Goal: Task Accomplishment & Management: Complete application form

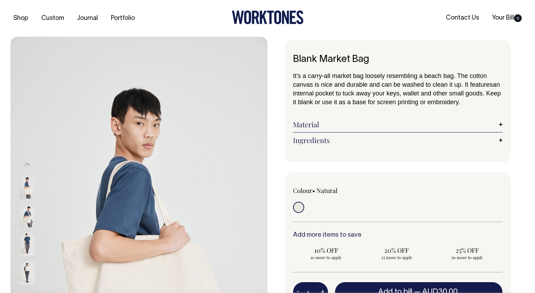
click at [499, 124] on link "Material" at bounding box center [397, 124] width 209 height 8
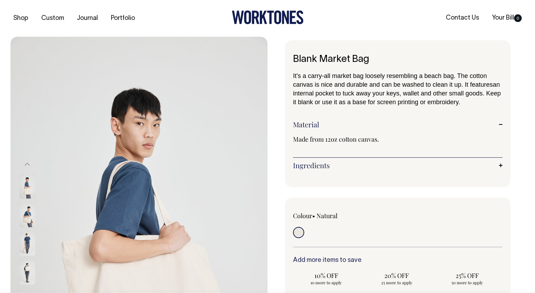
click at [498, 166] on link "Ingredients" at bounding box center [397, 165] width 209 height 8
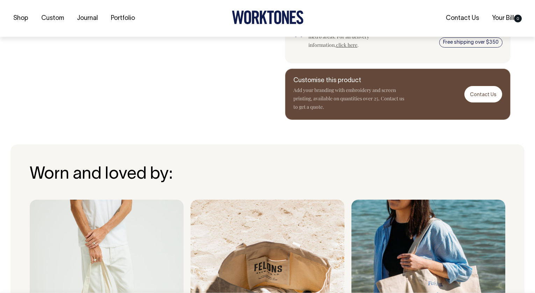
scroll to position [393, 0]
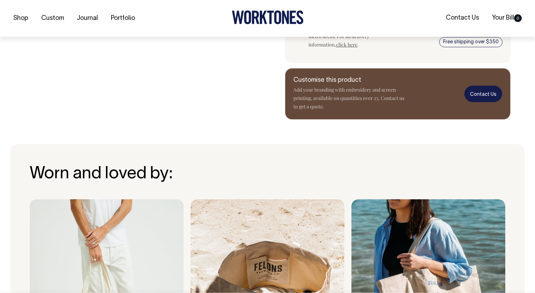
click at [483, 96] on link "Contact Us" at bounding box center [483, 94] width 38 height 16
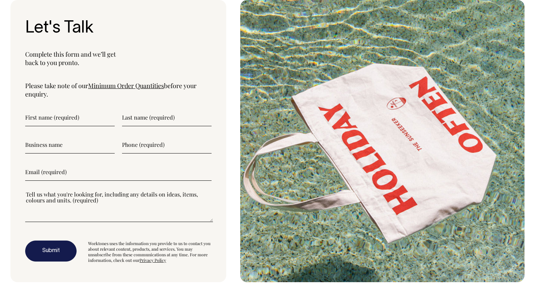
click at [45, 118] on input"] "text" at bounding box center [69, 117] width 89 height 17
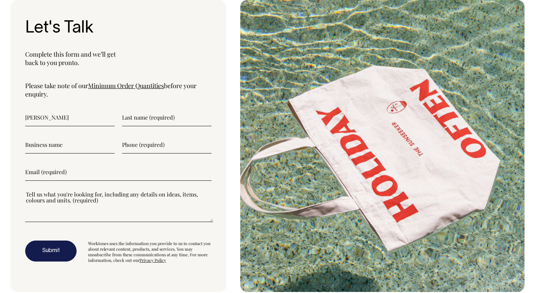
type input"] "[PERSON_NAME]"
click at [190, 120] on input"] "text" at bounding box center [166, 117] width 89 height 17
type input"] "Rettore"
click at [90, 151] on input"] "text" at bounding box center [69, 144] width 89 height 17
type input"] "DesignSchool Online"
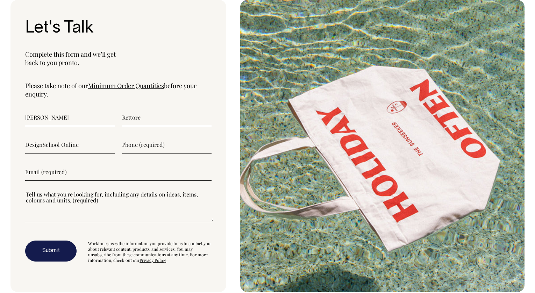
click at [167, 152] on input"] "text" at bounding box center [166, 144] width 89 height 17
type input"] "0403557947"
click at [91, 174] on input"] "email" at bounding box center [118, 171] width 186 height 17
type input"] "[EMAIL_ADDRESS][DOMAIN_NAME]"
click at [70, 220] on textarea"] at bounding box center [119, 205] width 188 height 31
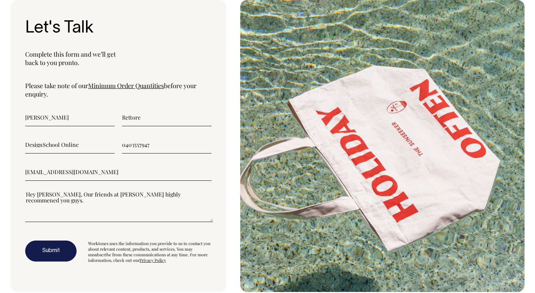
click at [45, 193] on textarea"] "Hey [PERSON_NAME], Our friends at [PERSON_NAME] highly recommened you guys." at bounding box center [119, 205] width 188 height 31
click at [130, 195] on textarea"] "Hey Team, Our friends at [PERSON_NAME] highly recommened you guys." at bounding box center [119, 205] width 188 height 31
click at [147, 195] on textarea"] "Hey Team, Our friends at [PERSON_NAME] highly recommened you guys." at bounding box center [119, 205] width 188 height 31
click at [140, 195] on textarea"] "Hey Team, Our friends at [PERSON_NAME] highly recommened you guys." at bounding box center [119, 205] width 188 height 31
click at [146, 194] on textarea"] "Hey Team, Our friends at [PERSON_NAME] highly recommened you guys." at bounding box center [119, 205] width 188 height 31
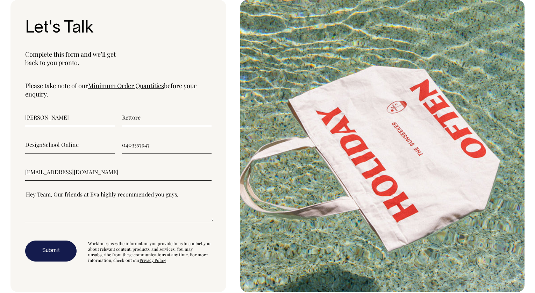
click at [180, 197] on textarea"] "Hey Team, Our friends at Eva highly recommended you guys." at bounding box center [119, 205] width 188 height 31
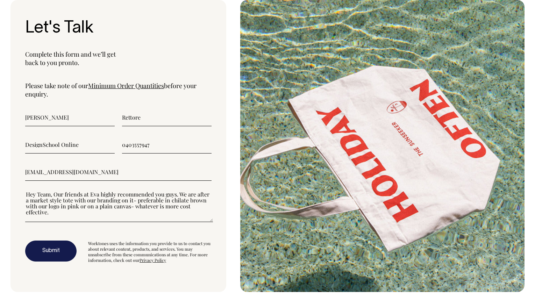
click at [128, 207] on textarea"] "Hey Team, Our friends at Eva highly recommended you guys. We are after a market…" at bounding box center [119, 205] width 188 height 31
click at [171, 205] on textarea"] "Hey Team, Our friends at Eva highly recommended you guys. We are after a market…" at bounding box center [119, 205] width 188 height 31
click at [153, 206] on textarea"] "Hey Team, Our friends at Eva highly recommended you guys. We are after a market…" at bounding box center [119, 205] width 188 height 31
click at [137, 213] on textarea"] "Hey Team, Our friends at Eva highly recommended you guys. We are after a market…" at bounding box center [119, 205] width 188 height 31
click at [155, 212] on textarea"] "Hey Team, Our friends at Eva highly recommended you guys. We are after a market…" at bounding box center [119, 205] width 188 height 31
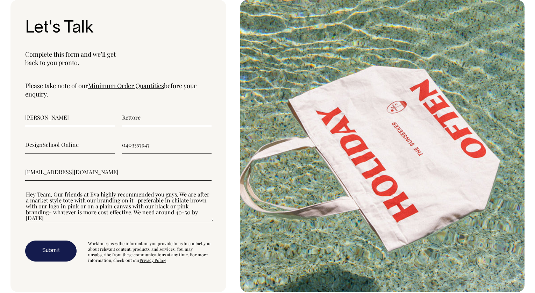
click at [209, 212] on textarea"] "Hey Team, Our friends at Eva highly recommended you guys. We are after a market…" at bounding box center [119, 205] width 188 height 31
click at [208, 213] on textarea"] "Hey Team, Our friends at Eva highly recommended you guys. We are after a market…" at bounding box center [119, 205] width 188 height 31
click at [179, 211] on textarea"] "Hey Team, Our friends at Eva highly recommended you guys. We are after a market…" at bounding box center [119, 205] width 188 height 31
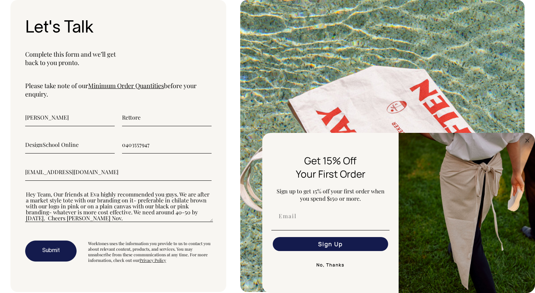
click at [110, 219] on textarea"] "Hey Team, Our friends at Eva highly recommended you guys. We are after a market…" at bounding box center [119, 205] width 188 height 31
click at [176, 200] on textarea"] "Hey Team, Our friends at Eva highly recommended you guys. We are after a market…" at bounding box center [119, 205] width 188 height 31
click at [125, 216] on textarea"] "Hey Team, Our friends at Eva highly recommended you guys. We are after a market…" at bounding box center [119, 205] width 188 height 31
click at [95, 217] on textarea"] "Hey Team, Our friends at Eva highly recommended you guys. We are after a market…" at bounding box center [119, 205] width 188 height 31
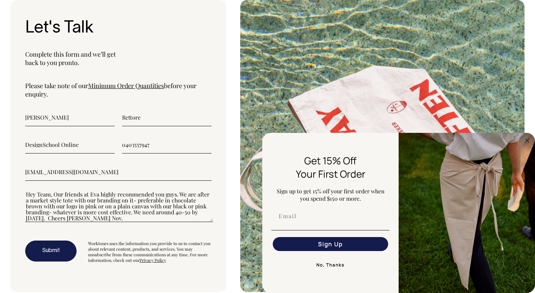
click at [95, 217] on textarea"] "Hey Team, Our friends at Eva highly recommended you guys. We are after a market…" at bounding box center [119, 205] width 188 height 31
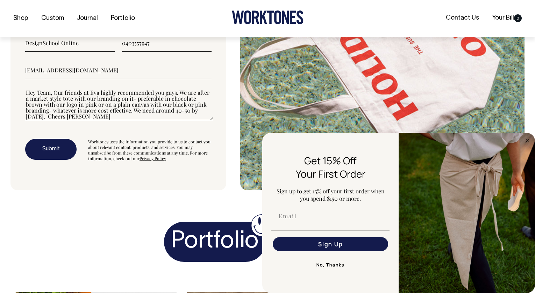
scroll to position [2404, 0]
type textarea"] "Hey Team, Our friends at Eva highly recommended you guys. We are after a market…"
click at [57, 150] on button "Submit" at bounding box center [50, 148] width 51 height 21
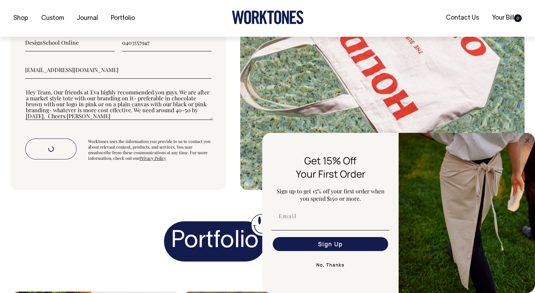
click at [321, 266] on button "No, Thanks" at bounding box center [330, 265] width 118 height 14
